Goal: Task Accomplishment & Management: Use online tool/utility

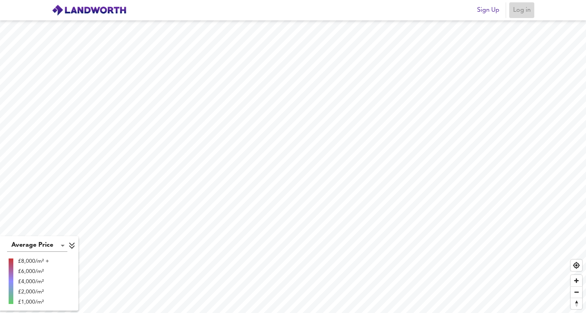
click at [521, 13] on span "Log in" at bounding box center [522, 10] width 19 height 11
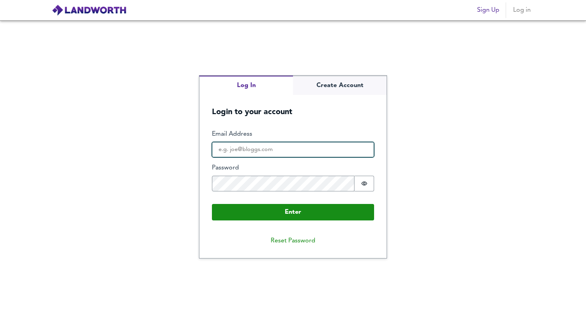
type input "[EMAIL_ADDRESS][DOMAIN_NAME]"
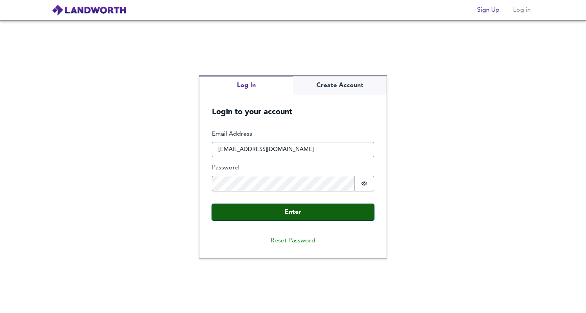
click at [309, 218] on button "Enter" at bounding box center [293, 212] width 162 height 16
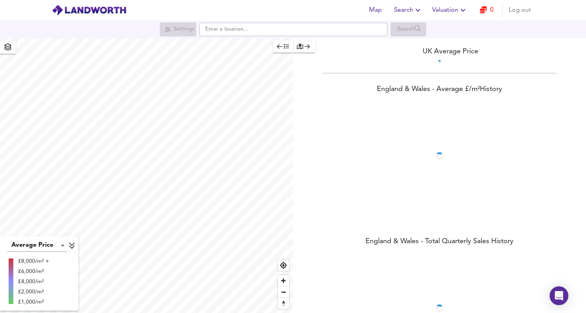
click at [459, 6] on icon "button" at bounding box center [463, 9] width 9 height 9
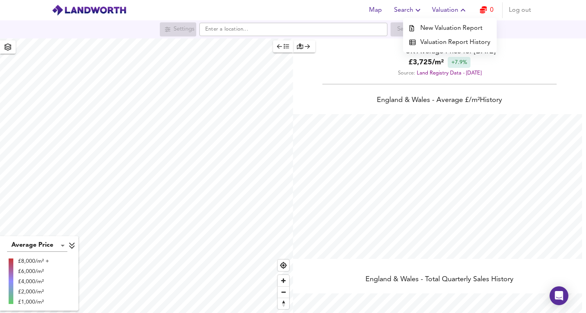
scroll to position [313, 586]
click at [449, 28] on li "New Valuation Report" at bounding box center [450, 28] width 94 height 14
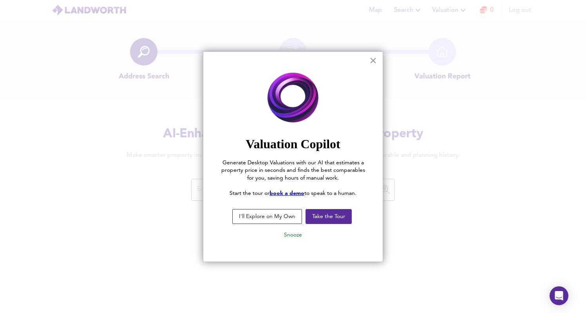
click at [372, 60] on button "×" at bounding box center [373, 60] width 7 height 13
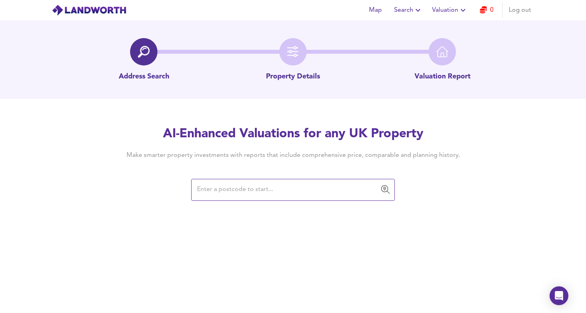
click at [237, 187] on input "text" at bounding box center [287, 189] width 185 height 15
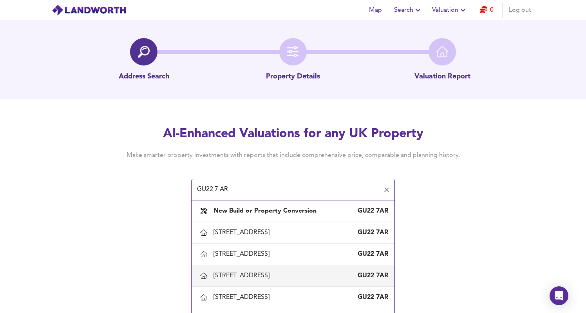
click at [273, 272] on div "[STREET_ADDRESS]" at bounding box center [243, 275] width 59 height 9
type input "[STREET_ADDRESS]"
